Goal: Task Accomplishment & Management: Manage account settings

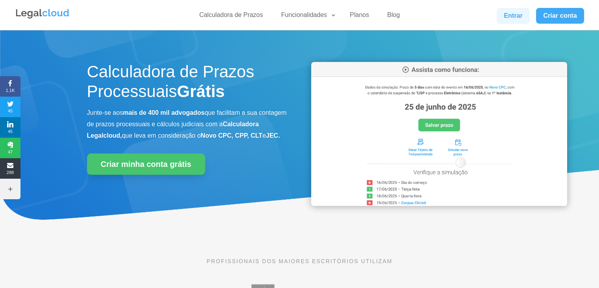
click at [508, 20] on link "Entrar" at bounding box center [513, 16] width 33 height 16
click at [43, 12] on img at bounding box center [42, 14] width 55 height 12
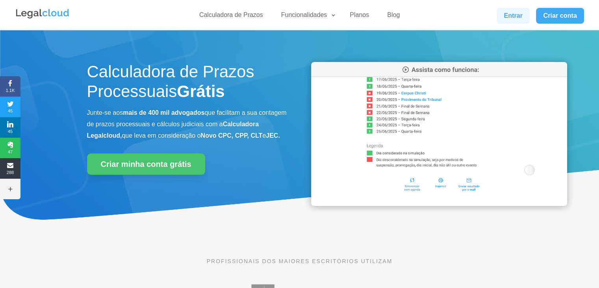
click at [513, 19] on link "Entrar" at bounding box center [513, 16] width 33 height 16
